Goal: Task Accomplishment & Management: Manage account settings

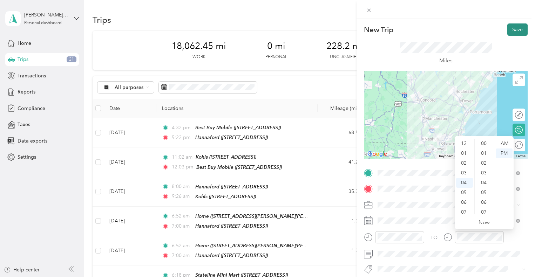
scroll to position [393, 0]
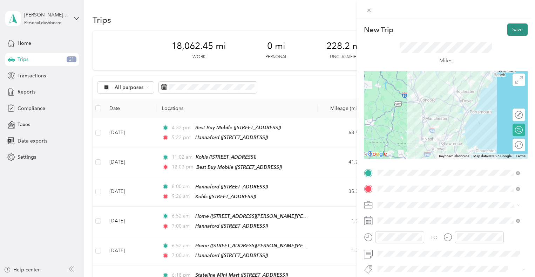
click at [516, 29] on button "Save" at bounding box center [517, 29] width 20 height 12
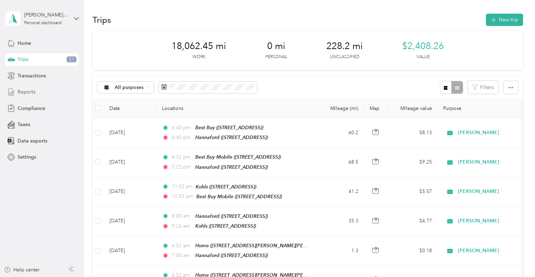
click at [29, 89] on span "Reports" at bounding box center [27, 91] width 18 height 7
